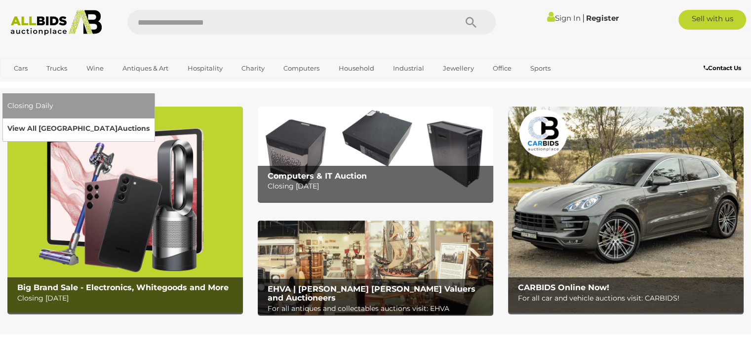
click at [150, 121] on link "View All Sydney Auctions" at bounding box center [78, 128] width 142 height 15
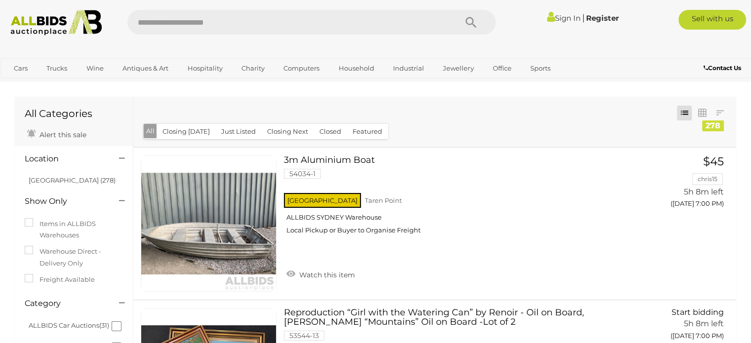
click at [165, 19] on input "text" at bounding box center [286, 22] width 319 height 25
type input "********"
click at [474, 21] on icon "Search" at bounding box center [471, 22] width 11 height 15
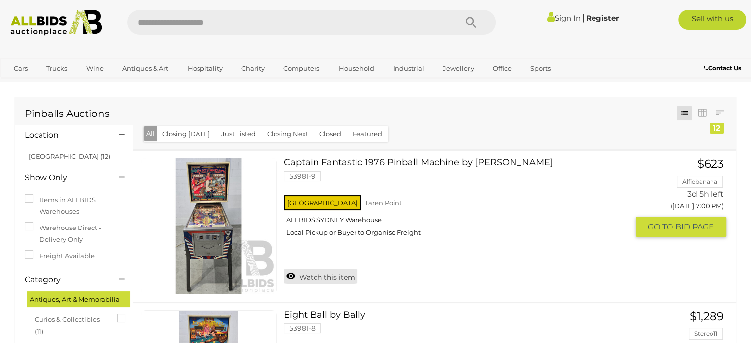
click at [314, 279] on link "Watch this item" at bounding box center [321, 276] width 74 height 15
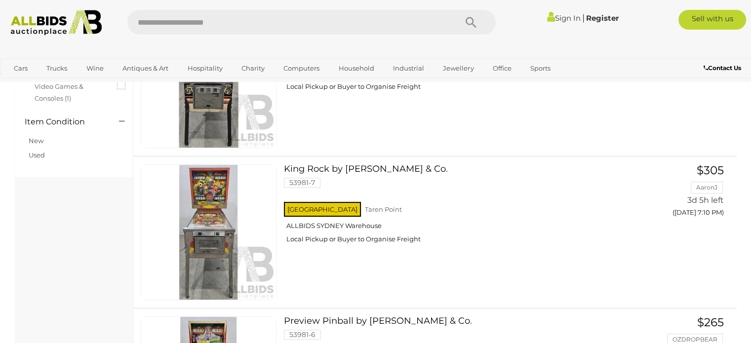
scroll to position [316, 0]
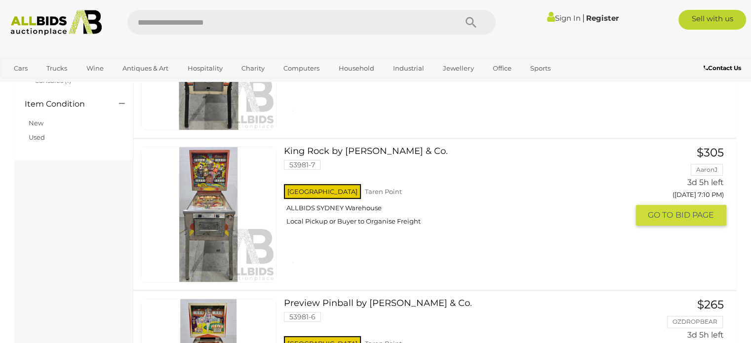
click at [514, 219] on div "NSW Taren Point ALLBIDS SYDNEY Warehouse Local Pickup or Buyer to Organise Frei…" at bounding box center [456, 207] width 344 height 51
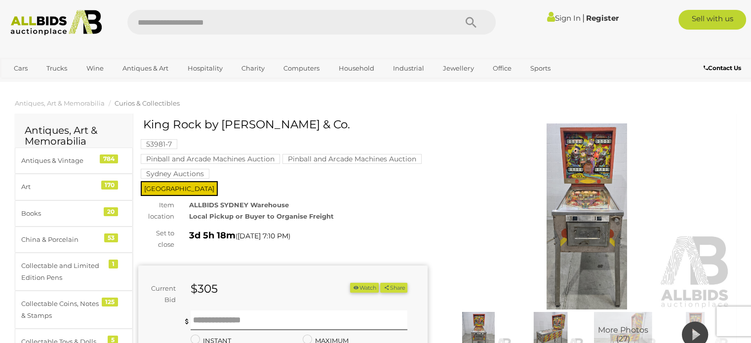
click at [579, 215] on img at bounding box center [586, 216] width 289 height 186
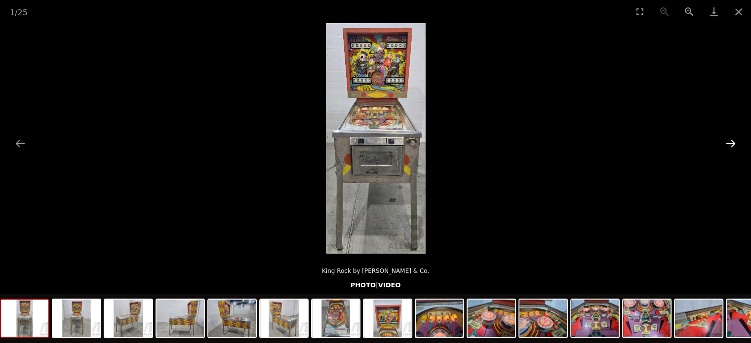
click at [729, 138] on button "Next slide" at bounding box center [730, 143] width 21 height 19
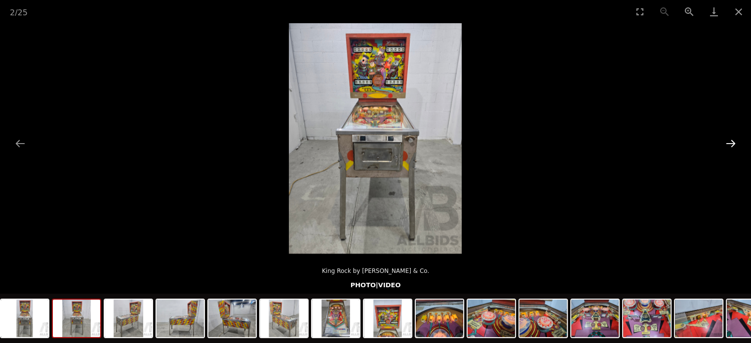
click at [729, 138] on button "Next slide" at bounding box center [730, 143] width 21 height 19
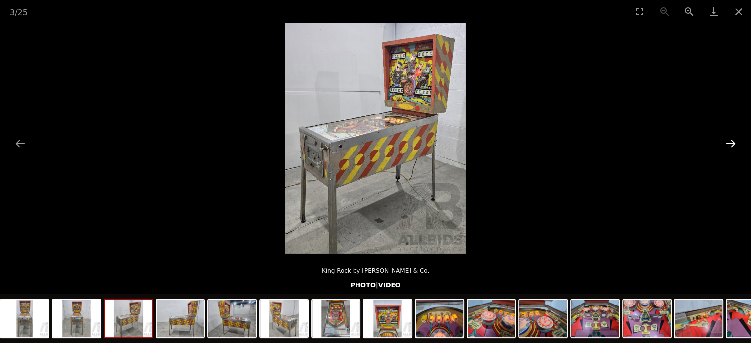
click at [729, 138] on button "Next slide" at bounding box center [730, 143] width 21 height 19
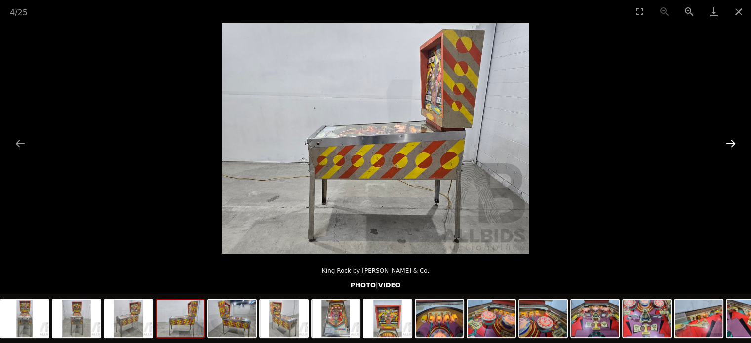
click at [729, 138] on button "Next slide" at bounding box center [730, 143] width 21 height 19
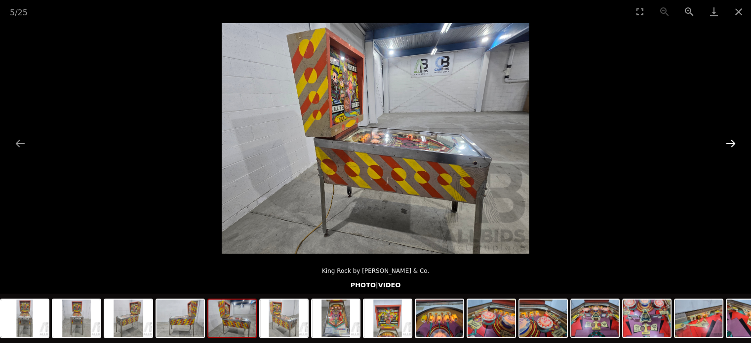
click at [729, 138] on button "Next slide" at bounding box center [730, 143] width 21 height 19
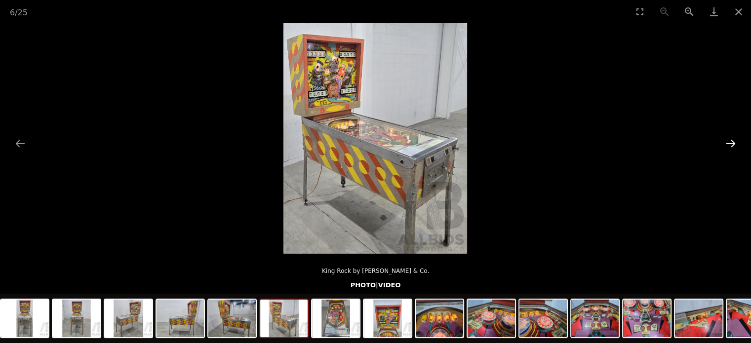
click at [729, 138] on button "Next slide" at bounding box center [730, 143] width 21 height 19
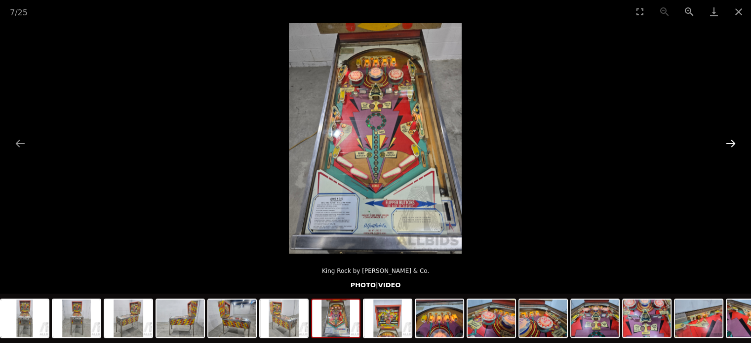
click at [729, 138] on button "Next slide" at bounding box center [730, 143] width 21 height 19
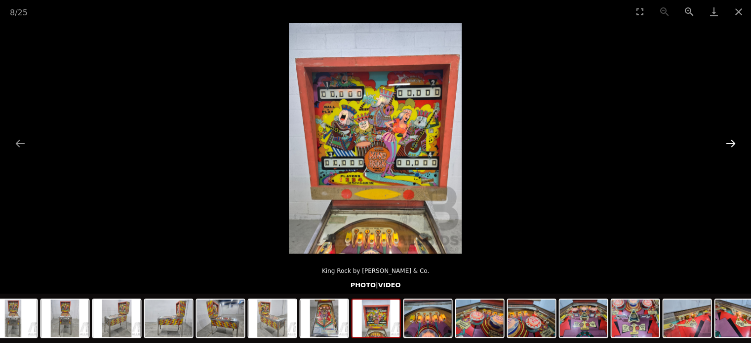
click at [729, 138] on button "Next slide" at bounding box center [730, 143] width 21 height 19
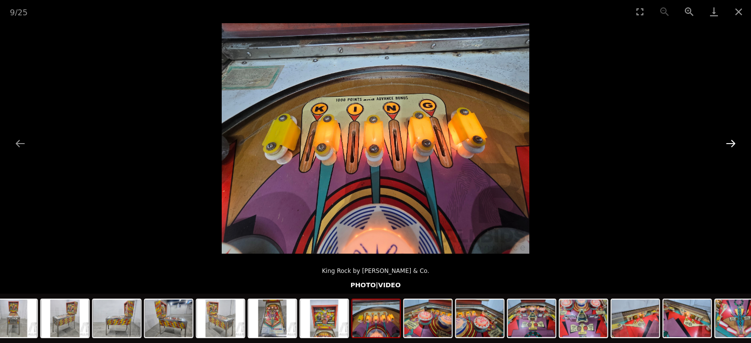
click at [729, 138] on button "Next slide" at bounding box center [730, 143] width 21 height 19
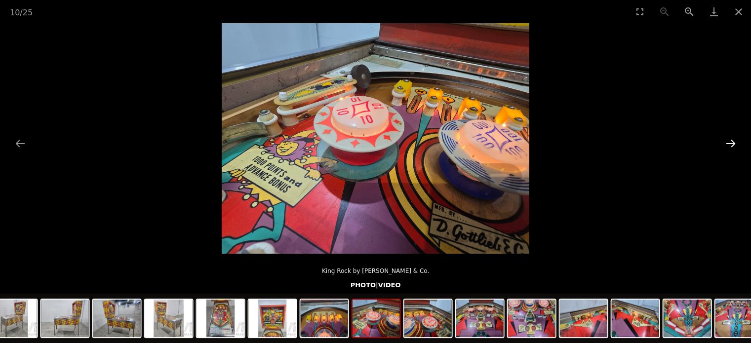
click at [729, 138] on button "Next slide" at bounding box center [730, 143] width 21 height 19
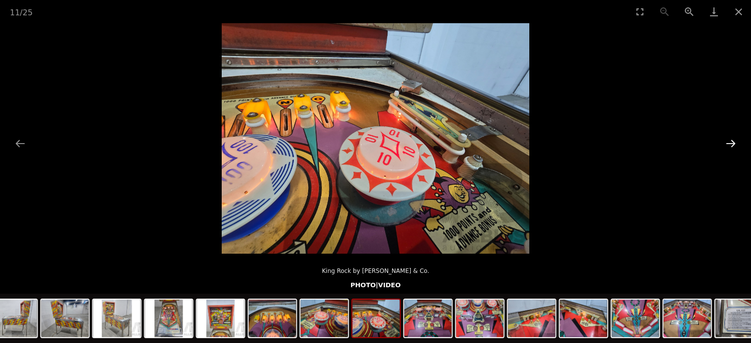
click at [729, 138] on button "Next slide" at bounding box center [730, 143] width 21 height 19
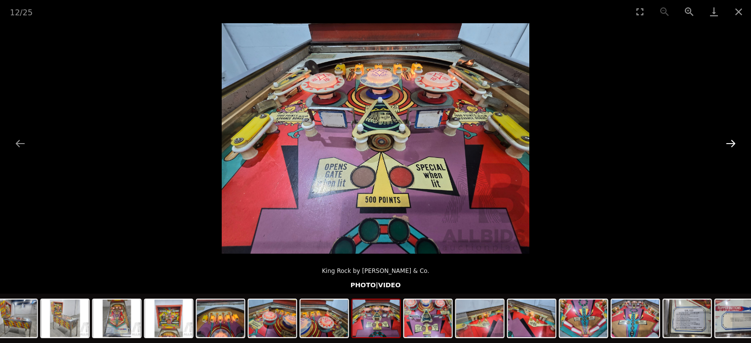
click at [729, 138] on button "Next slide" at bounding box center [730, 143] width 21 height 19
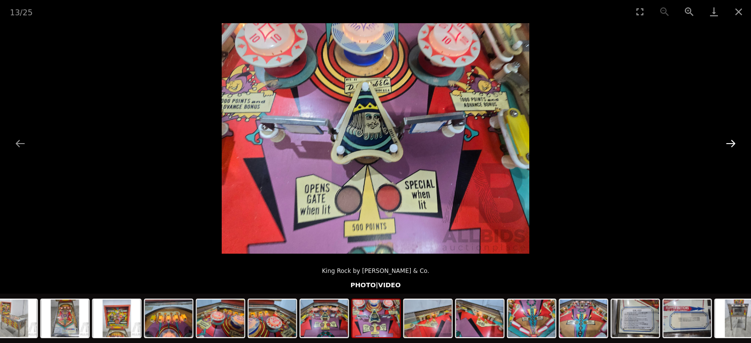
click at [729, 138] on button "Next slide" at bounding box center [730, 143] width 21 height 19
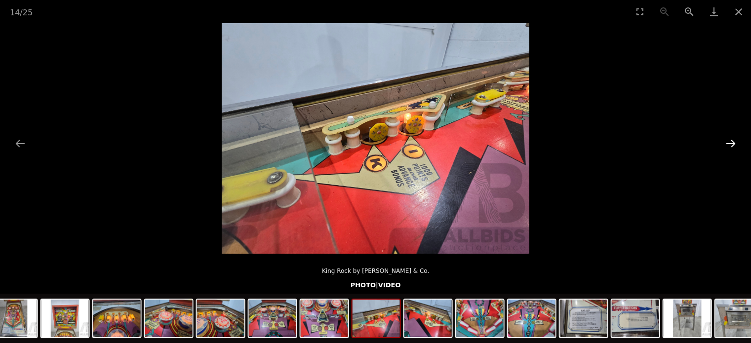
click at [729, 138] on button "Next slide" at bounding box center [730, 143] width 21 height 19
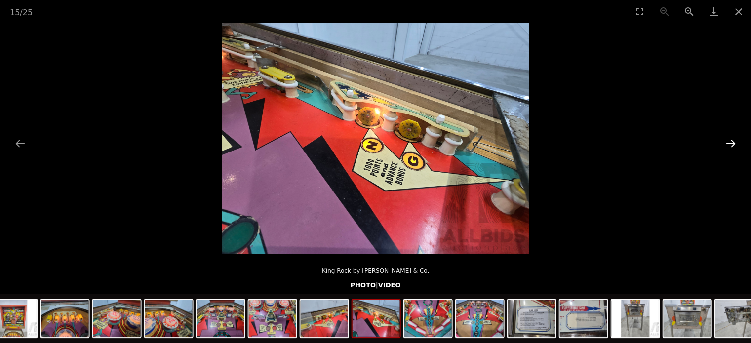
click at [729, 138] on button "Next slide" at bounding box center [730, 143] width 21 height 19
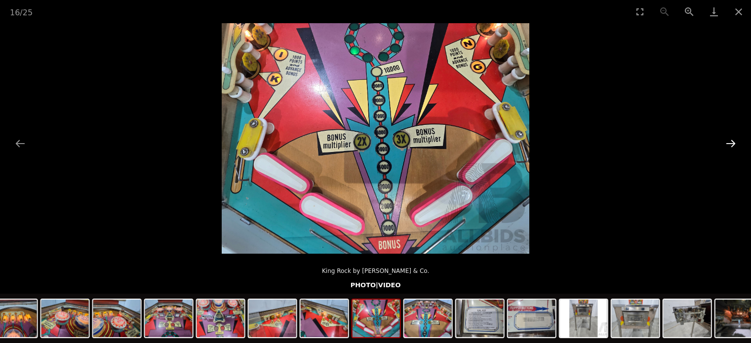
click at [729, 138] on button "Next slide" at bounding box center [730, 143] width 21 height 19
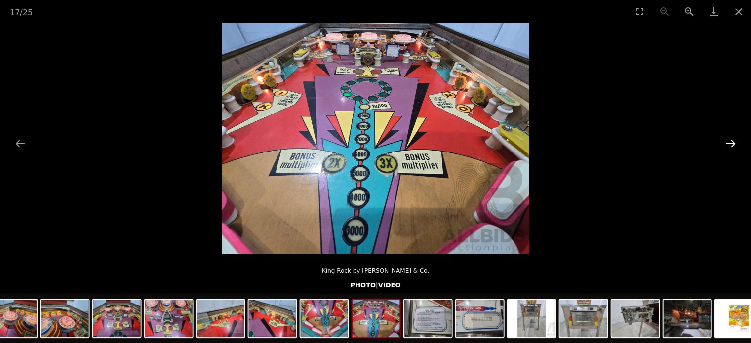
click at [729, 138] on button "Next slide" at bounding box center [730, 143] width 21 height 19
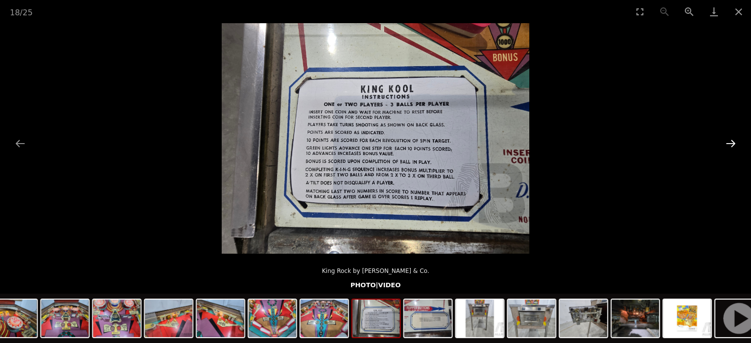
click at [729, 138] on button "Next slide" at bounding box center [730, 143] width 21 height 19
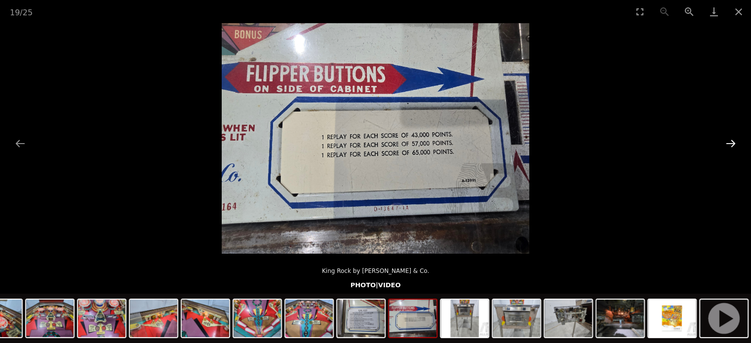
click at [729, 138] on button "Next slide" at bounding box center [730, 143] width 21 height 19
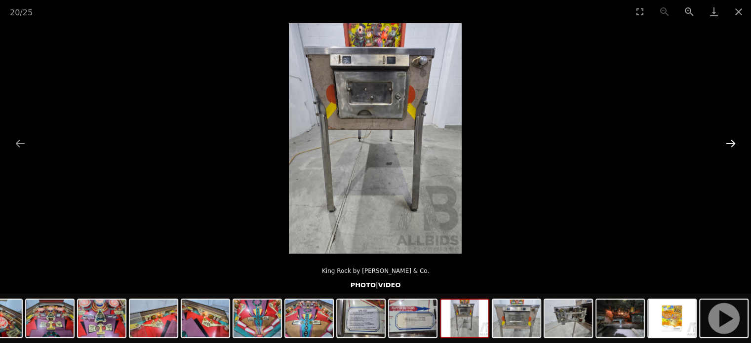
click at [729, 138] on button "Next slide" at bounding box center [730, 143] width 21 height 19
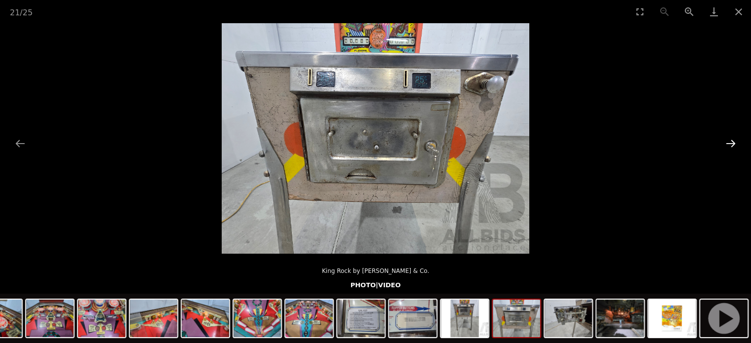
click at [729, 138] on button "Next slide" at bounding box center [730, 143] width 21 height 19
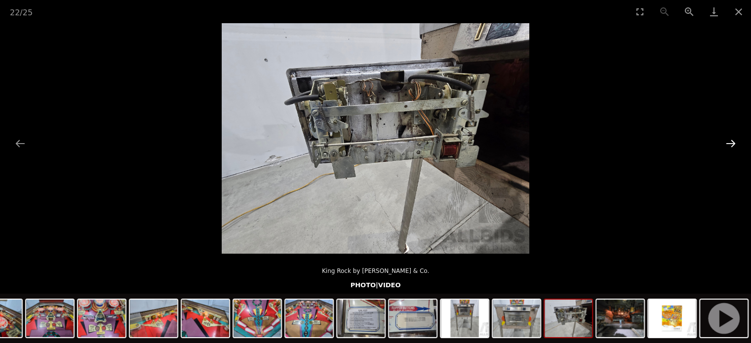
click at [729, 138] on button "Next slide" at bounding box center [730, 143] width 21 height 19
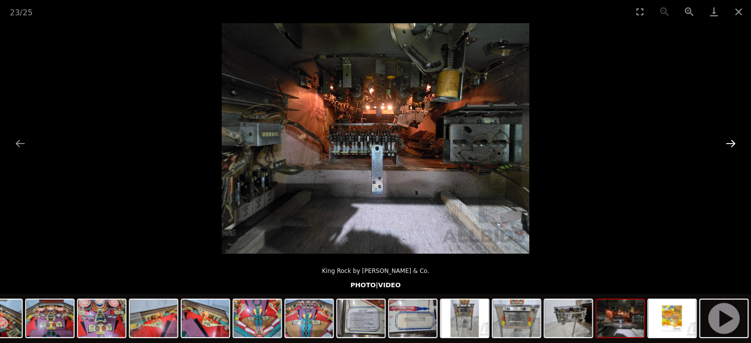
click at [729, 138] on button "Next slide" at bounding box center [730, 143] width 21 height 19
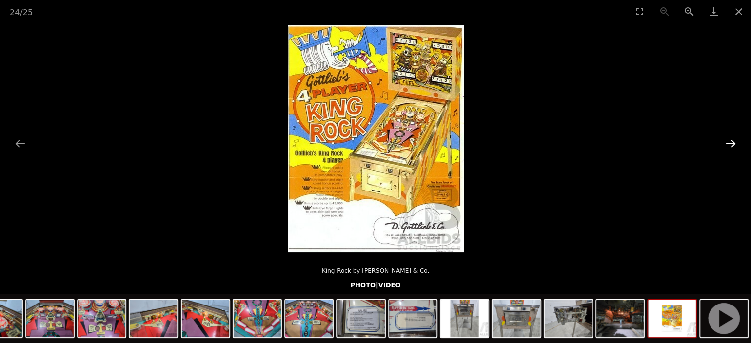
click at [729, 138] on button "Next slide" at bounding box center [730, 143] width 21 height 19
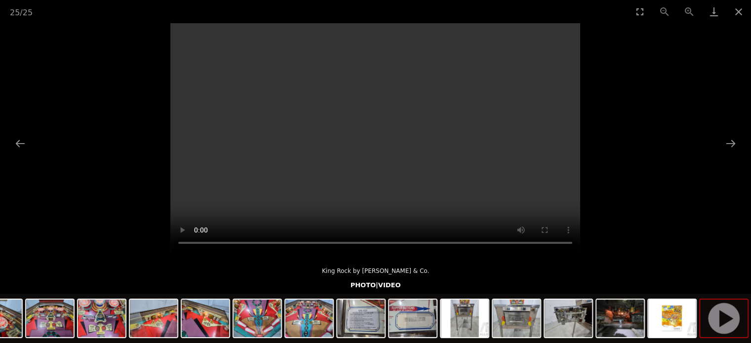
click at [389, 142] on video "Your browser does not support HTML5 video." at bounding box center [375, 138] width 410 height 231
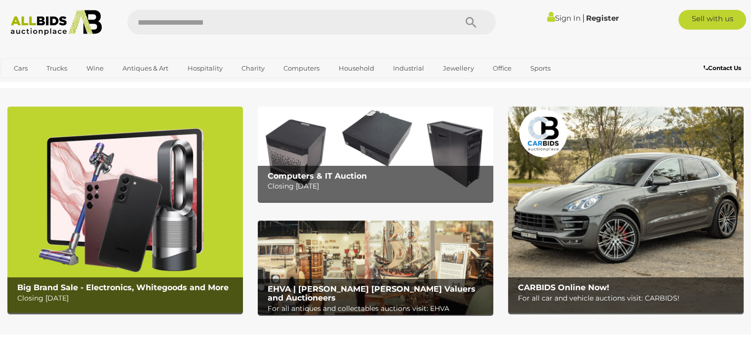
click at [199, 21] on input "text" at bounding box center [286, 22] width 319 height 25
type input "**********"
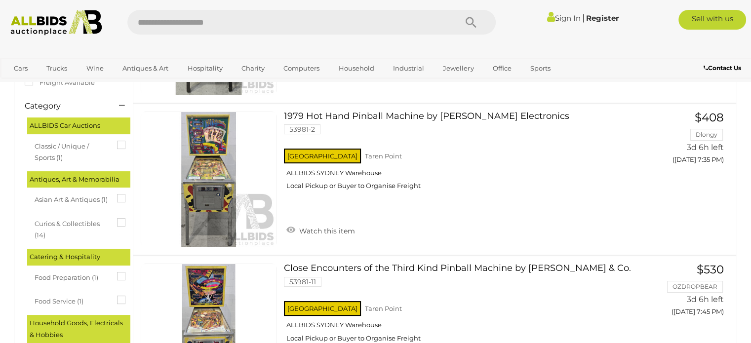
scroll to position [187, 0]
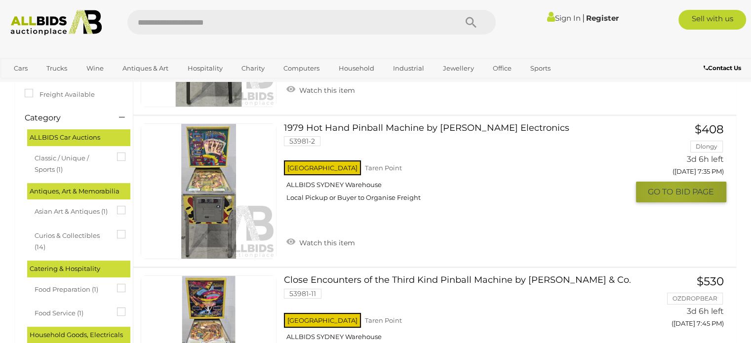
click at [673, 192] on span "GO TO" at bounding box center [662, 192] width 28 height 10
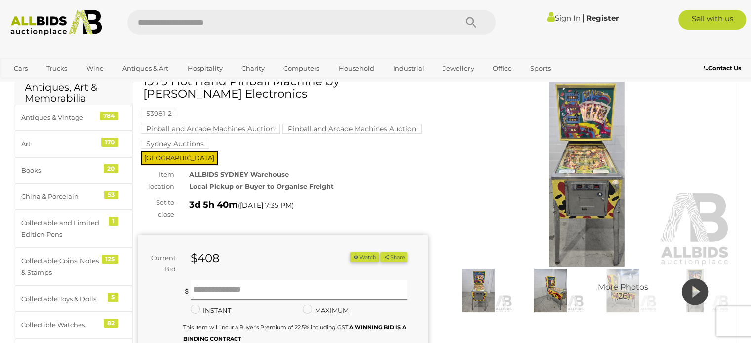
scroll to position [88, 0]
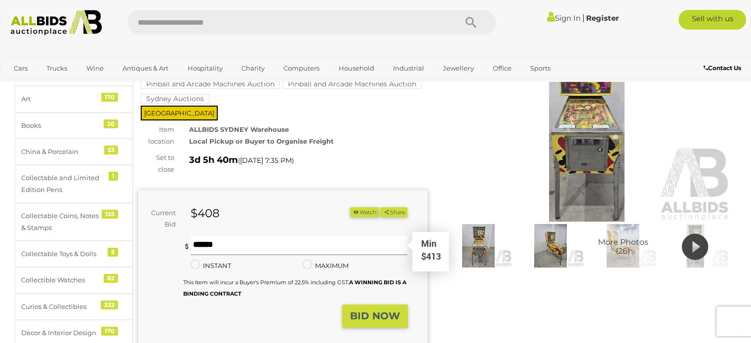
click at [204, 245] on input "text" at bounding box center [299, 246] width 217 height 20
type input "***"
click at [381, 317] on strong "BID NOW" at bounding box center [375, 316] width 50 height 12
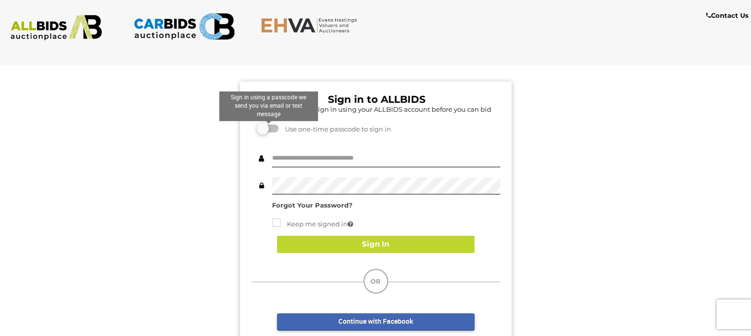
click at [273, 126] on label at bounding box center [269, 128] width 20 height 8
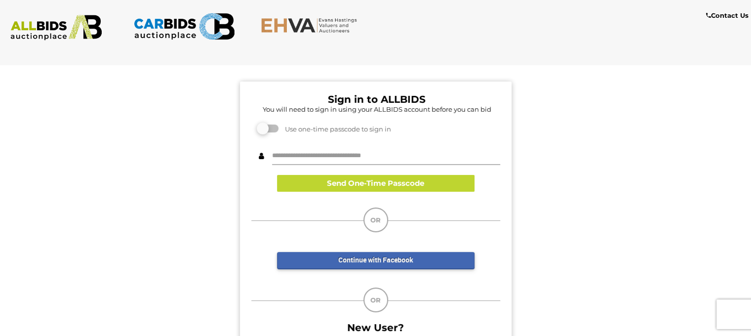
click at [322, 153] on input "text" at bounding box center [386, 156] width 228 height 17
type input "**********"
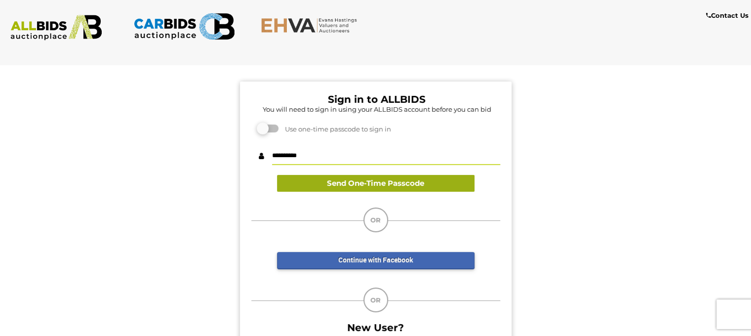
click at [371, 184] on button "Send One-Time Passcode" at bounding box center [376, 183] width 198 height 17
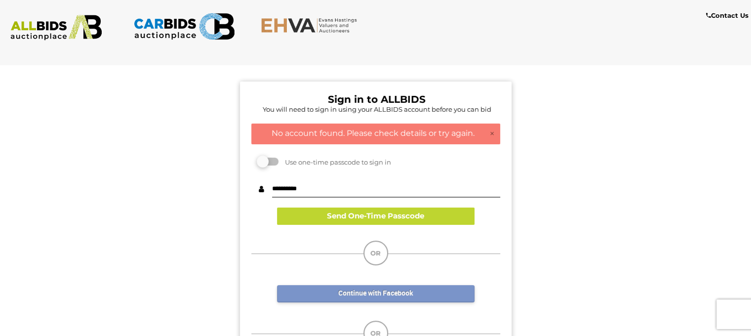
click at [370, 297] on link "Continue with Facebook" at bounding box center [376, 293] width 198 height 17
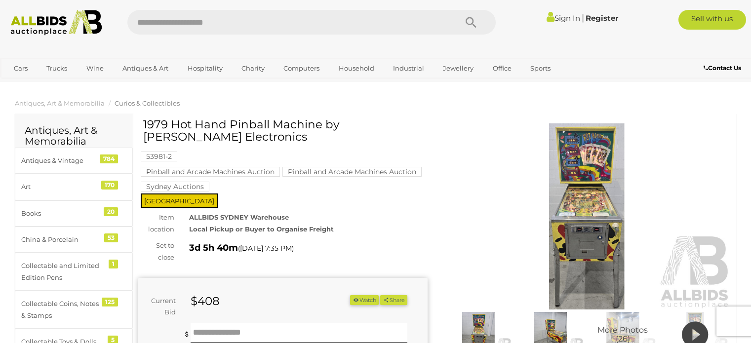
scroll to position [88, 0]
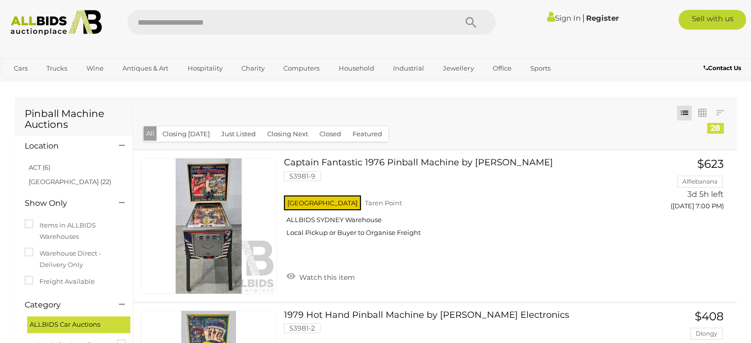
click at [600, 14] on link "Register" at bounding box center [602, 17] width 33 height 9
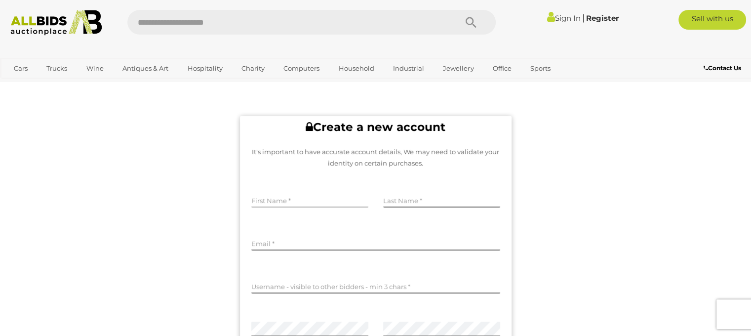
click at [307, 201] on input "text" at bounding box center [309, 200] width 117 height 15
type input "***"
type input "********"
type input "**********"
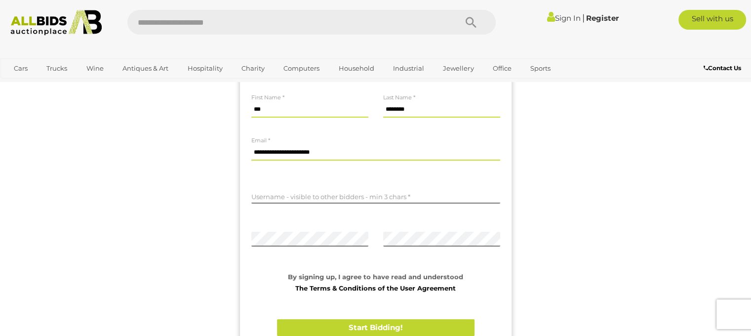
scroll to position [97, 0]
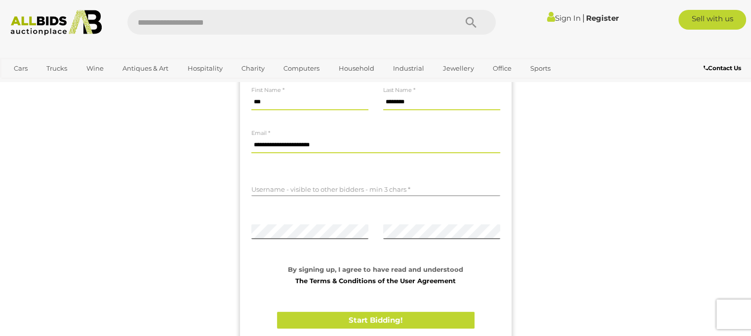
click at [285, 187] on input "text" at bounding box center [375, 188] width 249 height 15
type input "******"
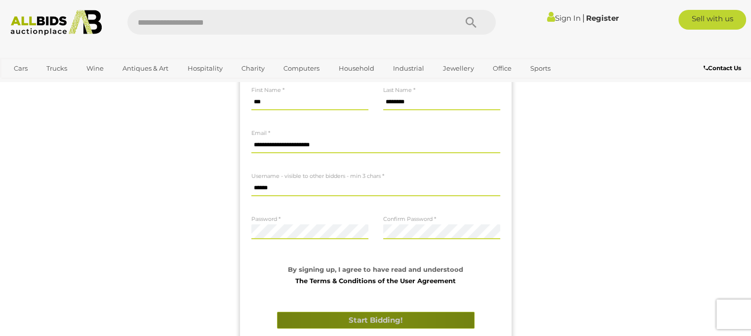
click at [377, 319] on button "Start Bidding!" at bounding box center [376, 320] width 198 height 17
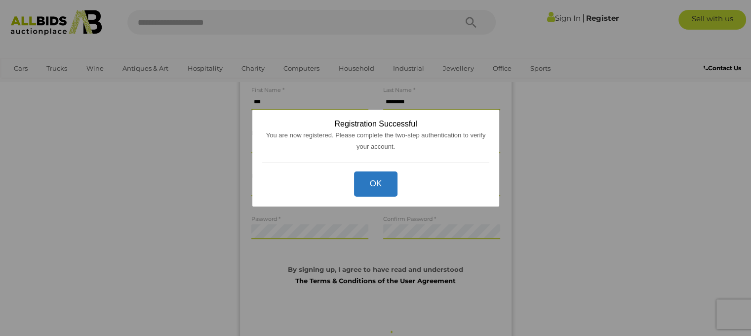
click at [379, 191] on button "OK" at bounding box center [376, 183] width 44 height 25
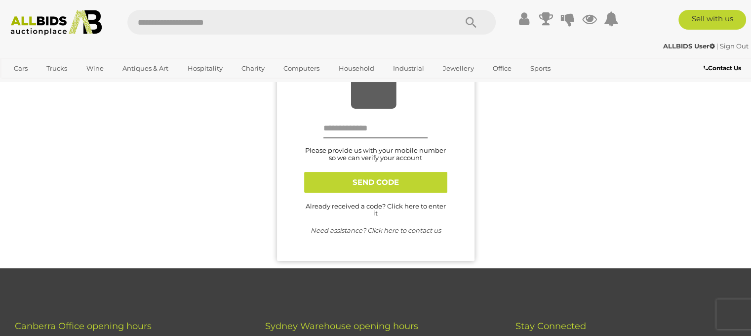
scroll to position [0, 0]
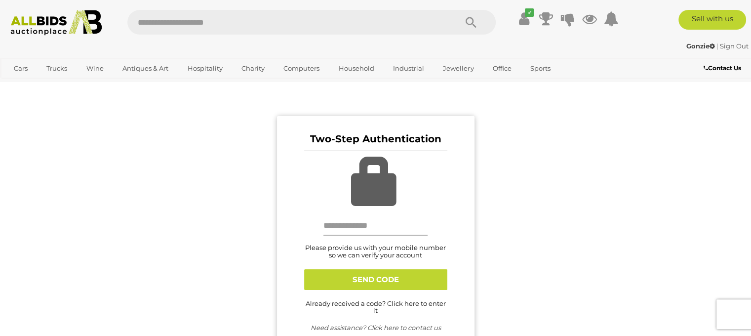
click at [346, 223] on input "text" at bounding box center [375, 226] width 105 height 20
type input "**********"
click button "SEND CODE" at bounding box center [375, 279] width 143 height 21
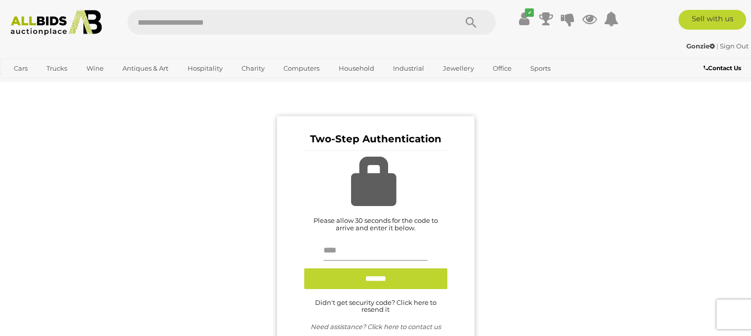
click at [338, 251] on input "text" at bounding box center [375, 251] width 105 height 20
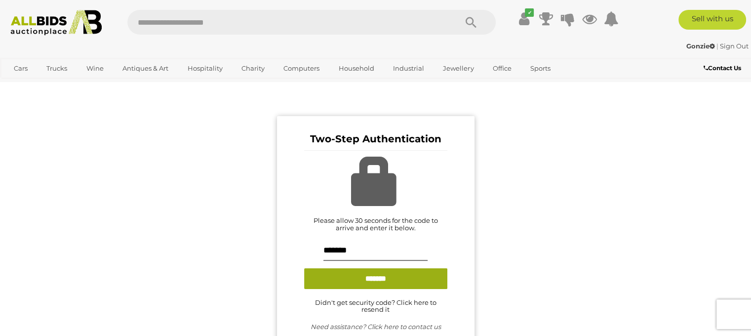
click at [377, 282] on input "button" at bounding box center [375, 278] width 143 height 21
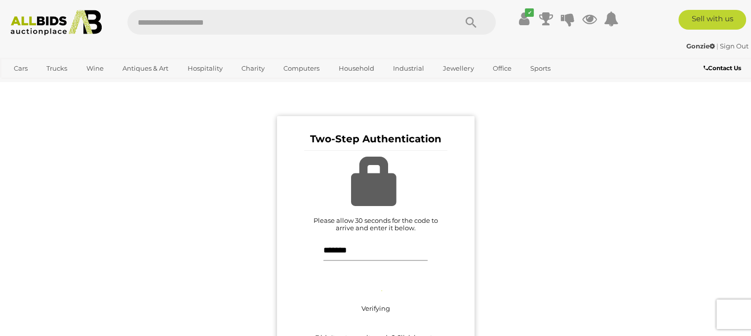
click at [356, 250] on input "*******" at bounding box center [375, 251] width 105 height 20
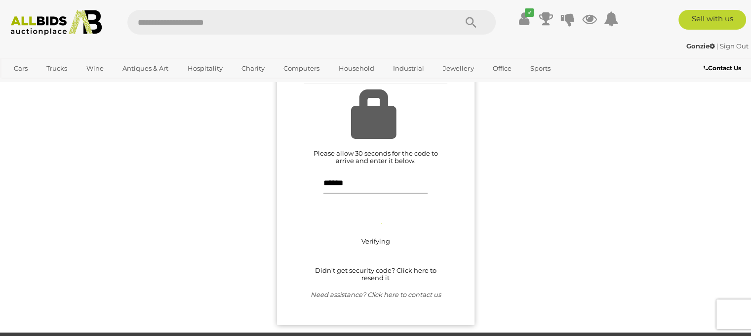
scroll to position [65, 0]
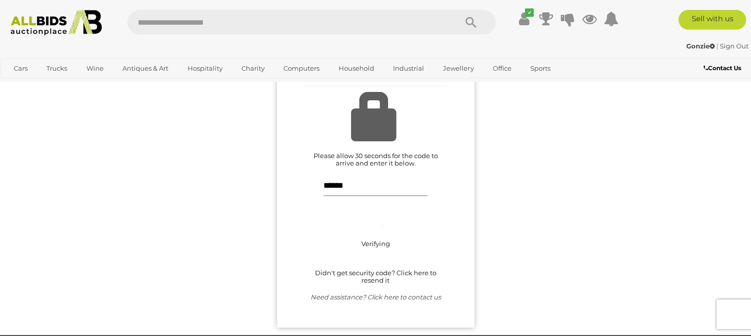
type input "******"
click at [374, 273] on link "Didn't get security code? Click here to resend it" at bounding box center [375, 276] width 121 height 15
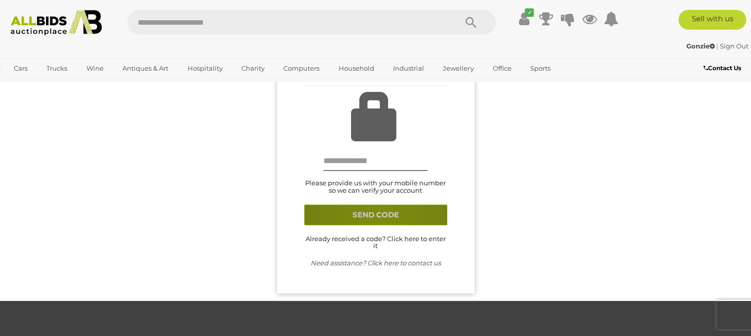
click at [379, 216] on button "SEND CODE" at bounding box center [375, 214] width 143 height 21
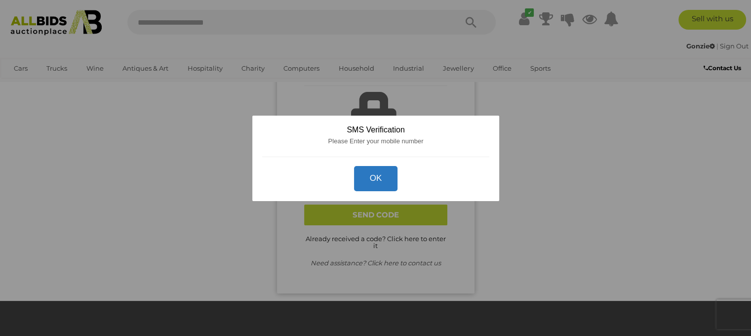
click at [372, 177] on button "OK" at bounding box center [376, 178] width 44 height 25
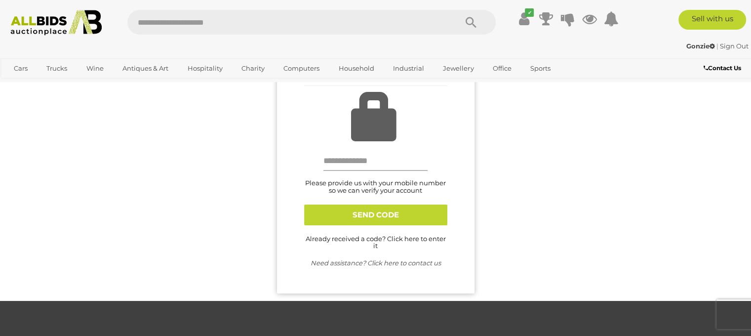
click at [334, 164] on input "text" at bounding box center [375, 161] width 105 height 20
type input "**********"
click button "SEND CODE" at bounding box center [375, 214] width 143 height 21
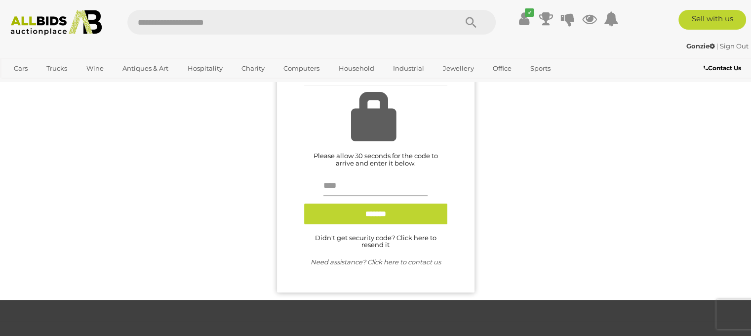
click at [325, 189] on input "text" at bounding box center [375, 186] width 105 height 20
type input "******"
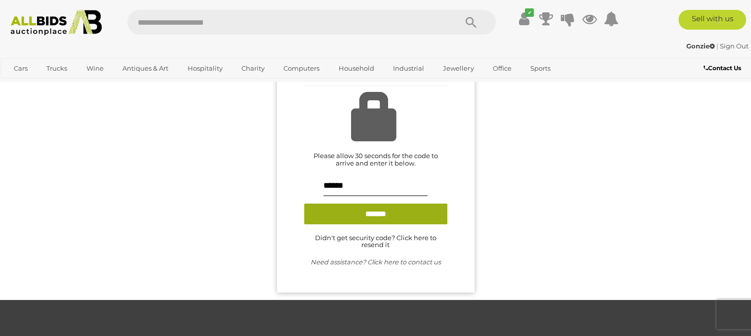
click at [342, 215] on input "button" at bounding box center [375, 213] width 143 height 21
